Goal: Information Seeking & Learning: Learn about a topic

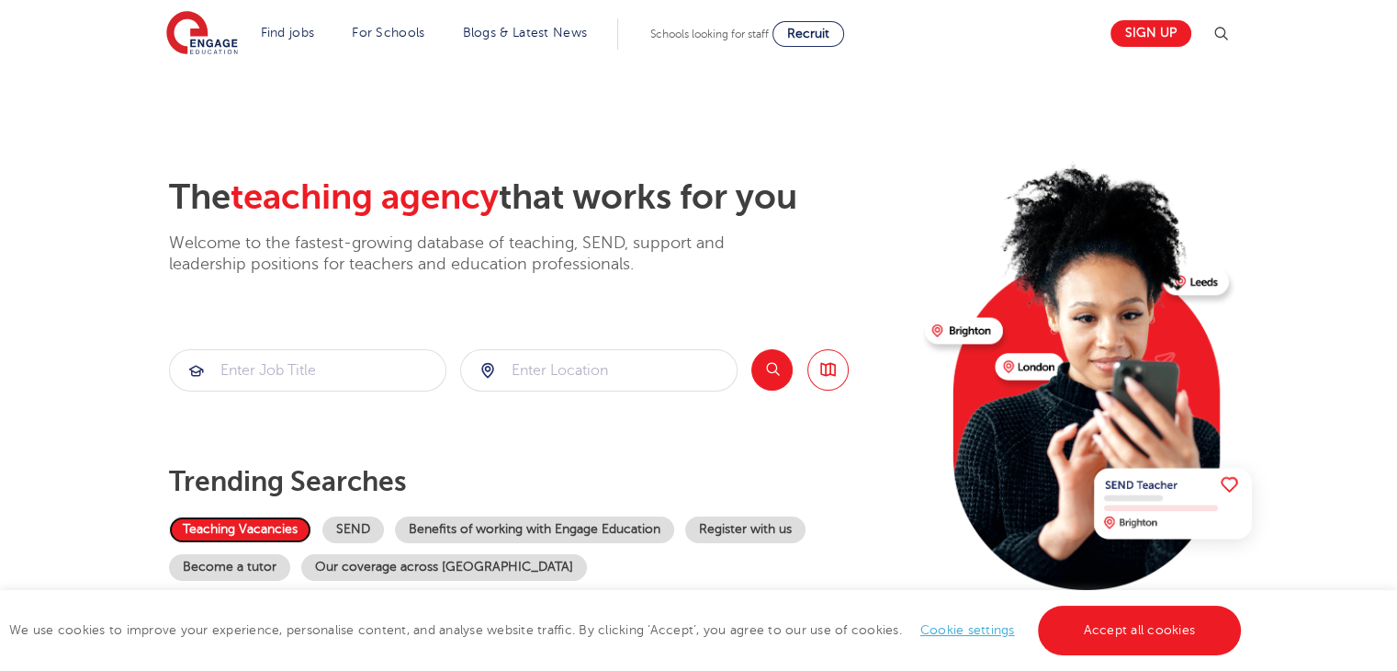
click at [272, 519] on link "Teaching Vacancies" at bounding box center [240, 529] width 142 height 27
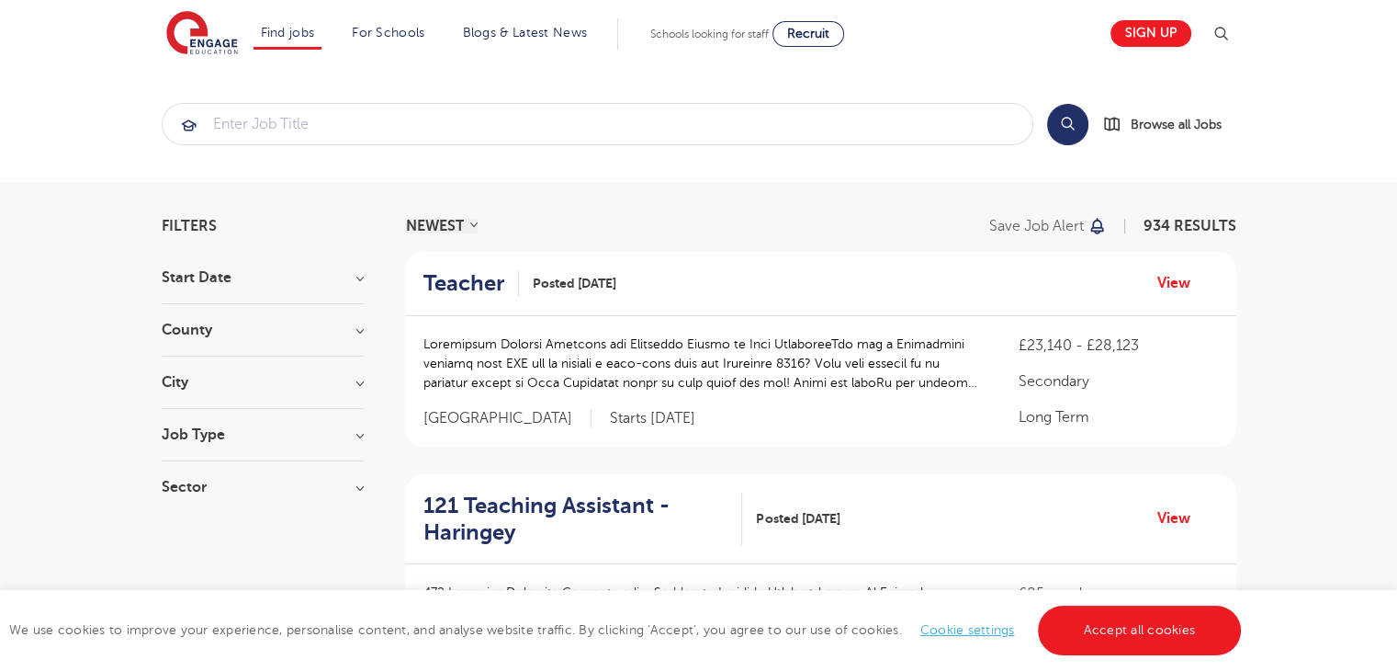
click at [357, 383] on h3 "City" at bounding box center [263, 382] width 202 height 15
click at [236, 559] on button "Show more" at bounding box center [201, 563] width 78 height 17
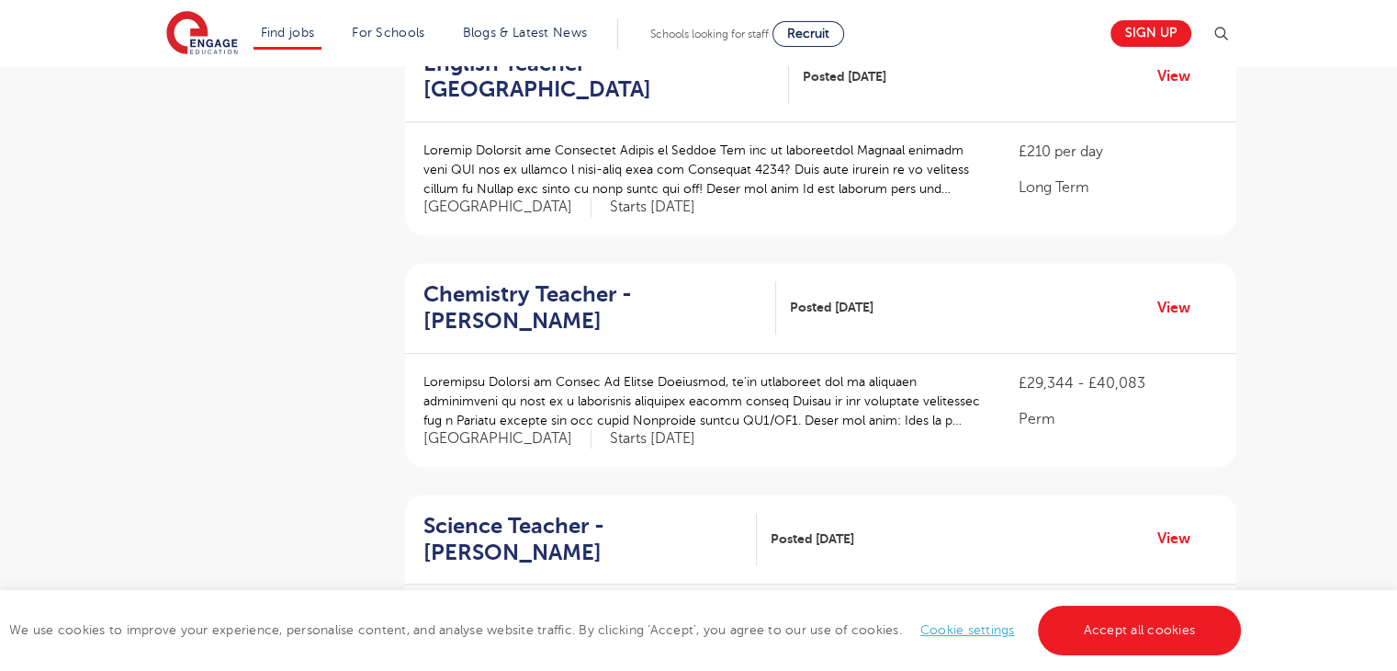
scroll to position [1139, 0]
